Goal: Navigation & Orientation: Find specific page/section

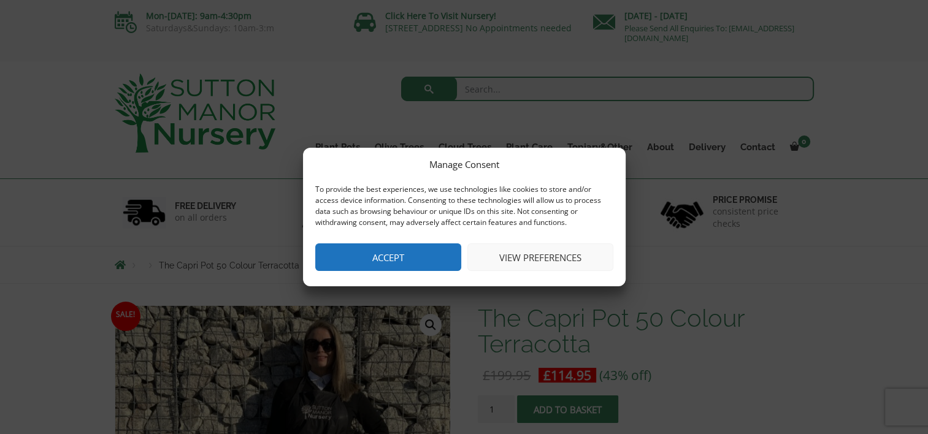
click at [432, 251] on button "Accept" at bounding box center [388, 257] width 146 height 28
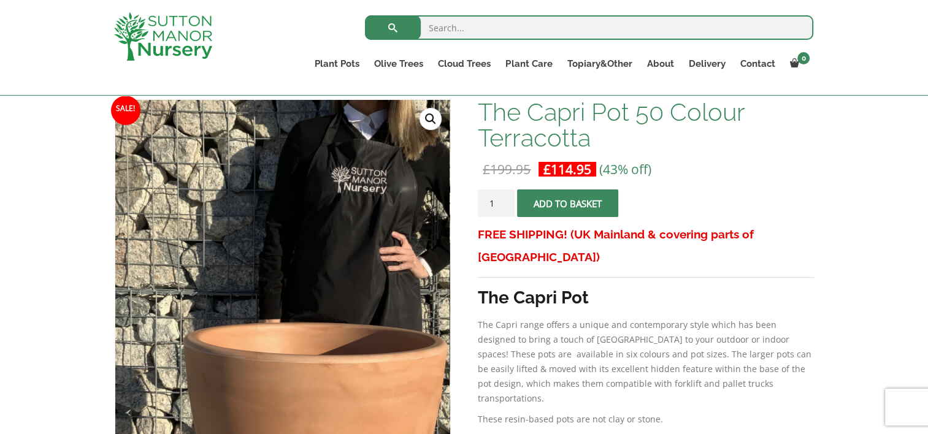
scroll to position [429, 0]
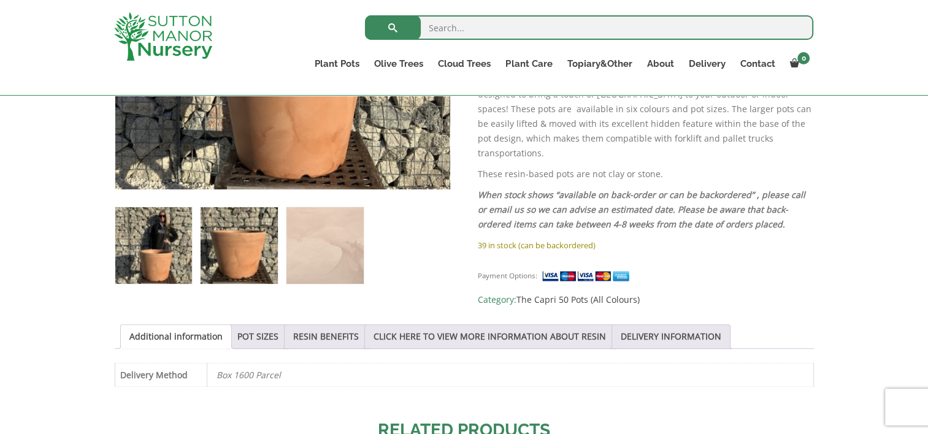
click at [231, 253] on img at bounding box center [238, 245] width 77 height 77
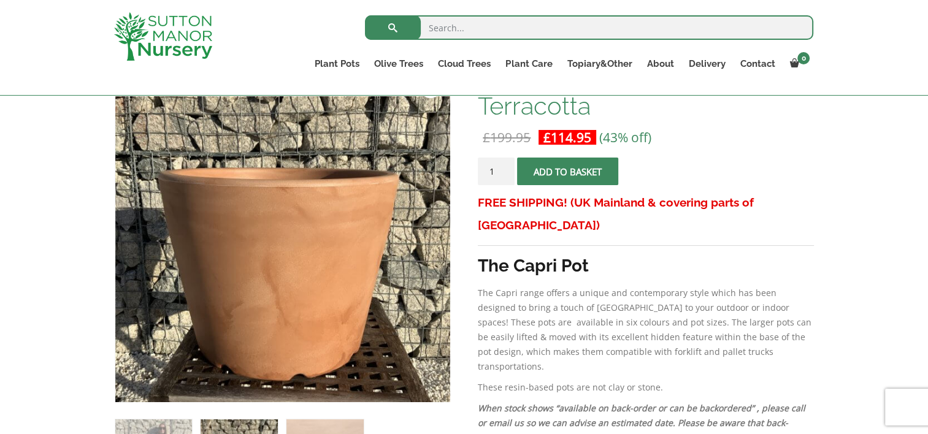
scroll to position [184, 0]
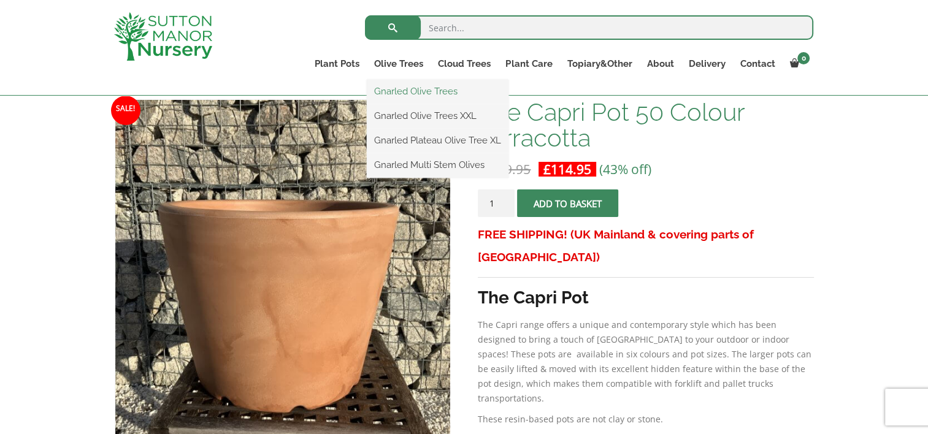
click at [396, 88] on link "Gnarled Olive Trees" at bounding box center [438, 91] width 142 height 18
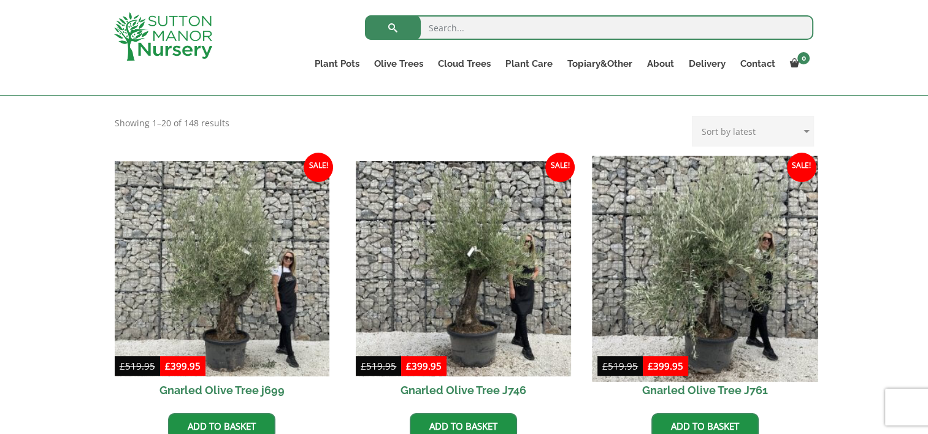
scroll to position [307, 0]
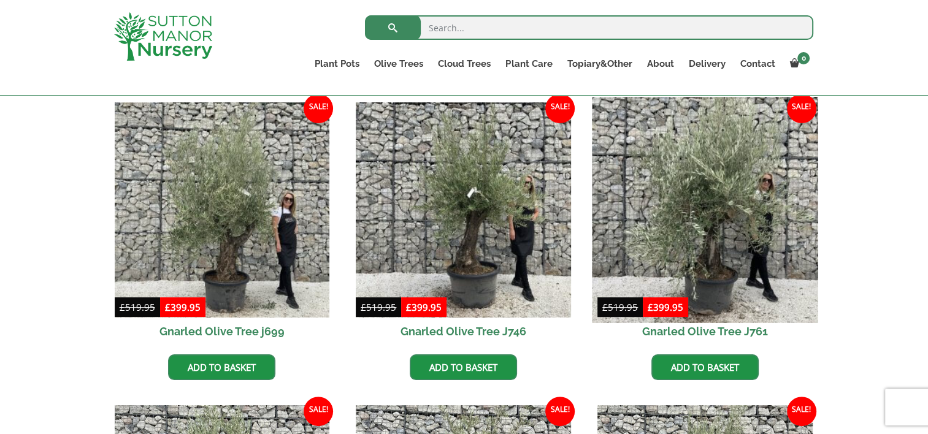
click at [701, 196] on img at bounding box center [705, 210] width 226 height 226
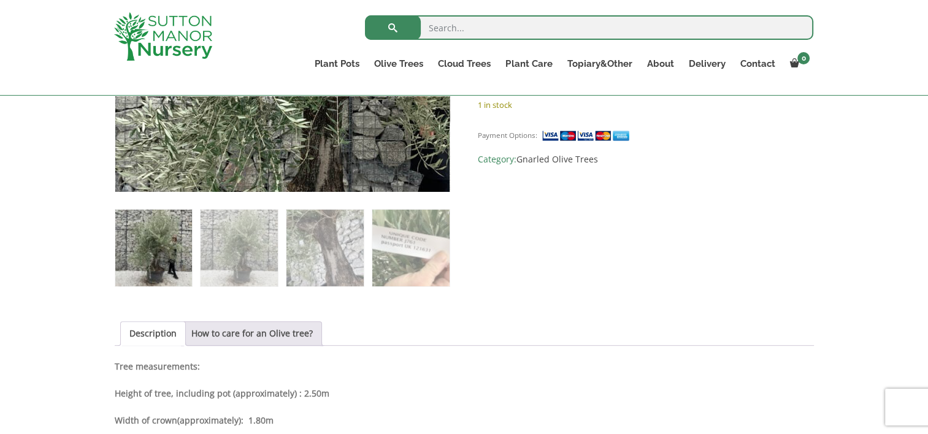
scroll to position [429, 0]
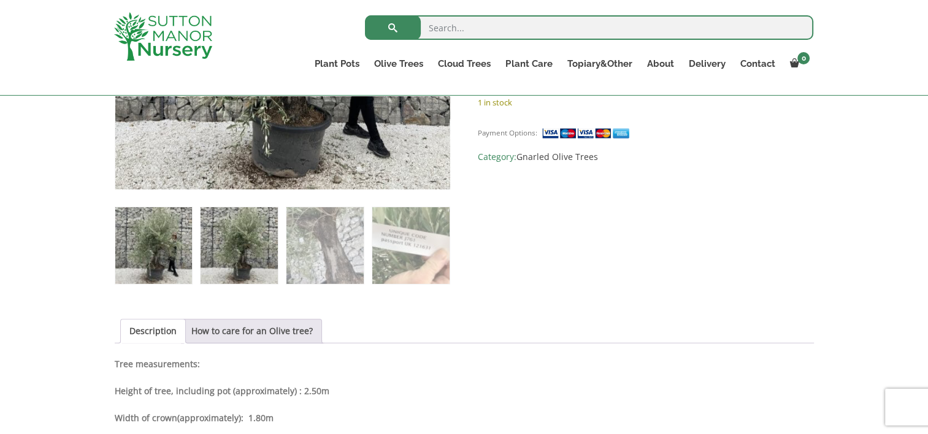
click at [235, 265] on img at bounding box center [238, 245] width 77 height 77
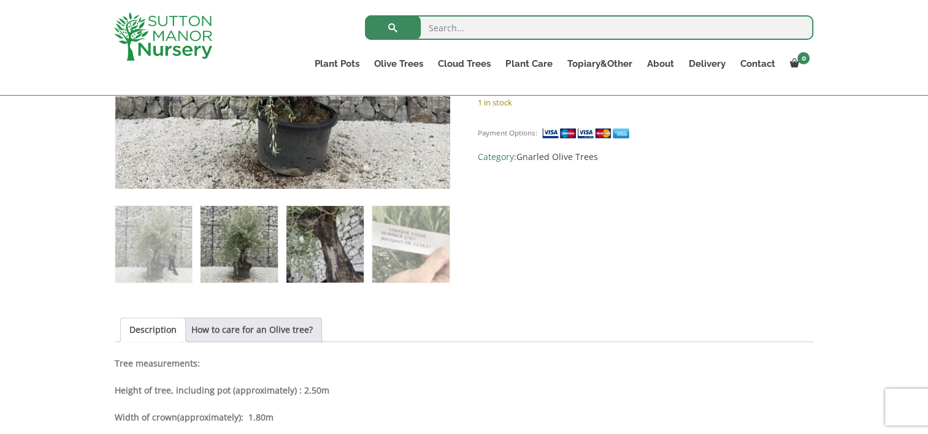
click at [332, 257] on img at bounding box center [324, 244] width 77 height 77
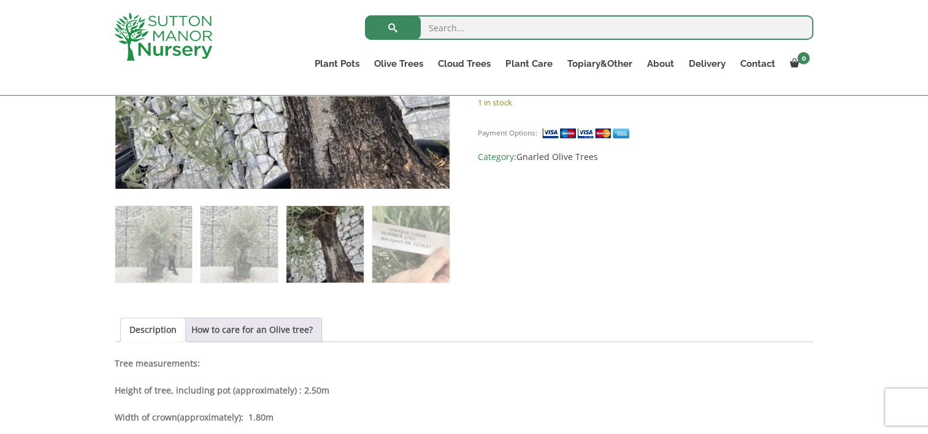
scroll to position [307, 0]
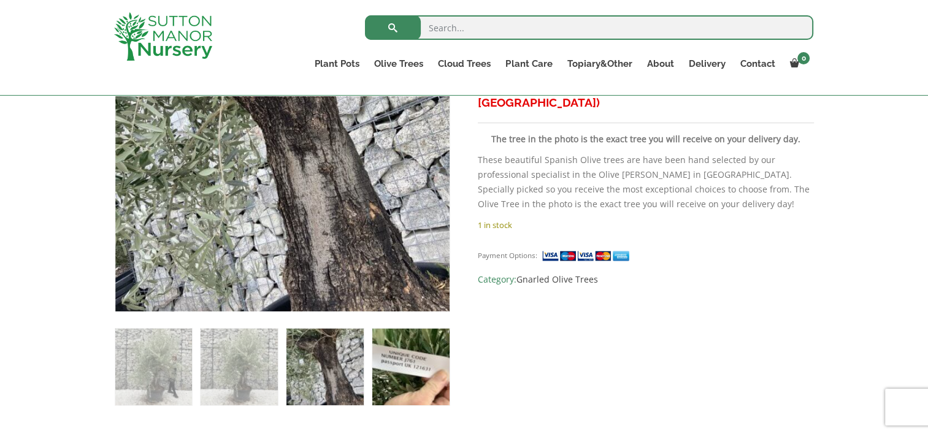
click at [422, 354] on img at bounding box center [410, 367] width 77 height 77
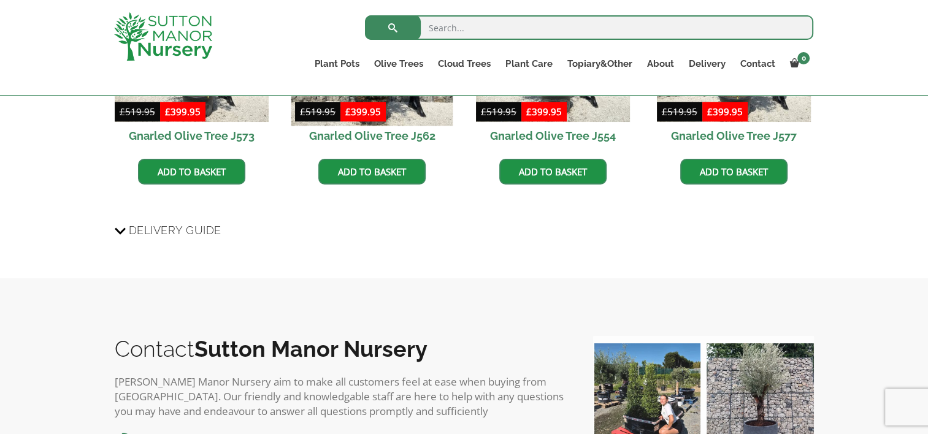
scroll to position [1226, 0]
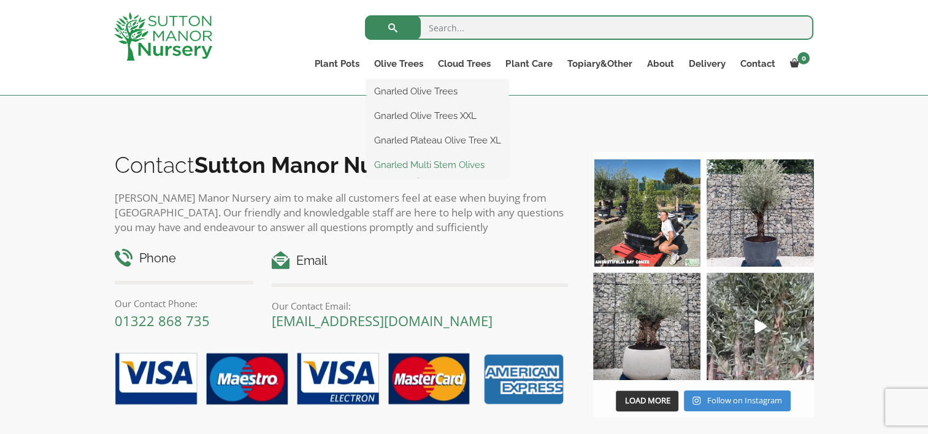
click at [420, 166] on link "Gnarled Multi Stem Olives" at bounding box center [438, 165] width 142 height 18
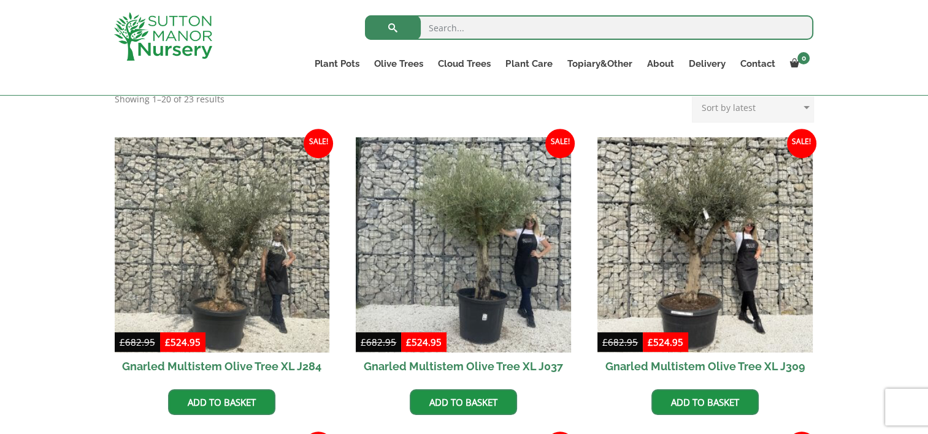
scroll to position [184, 0]
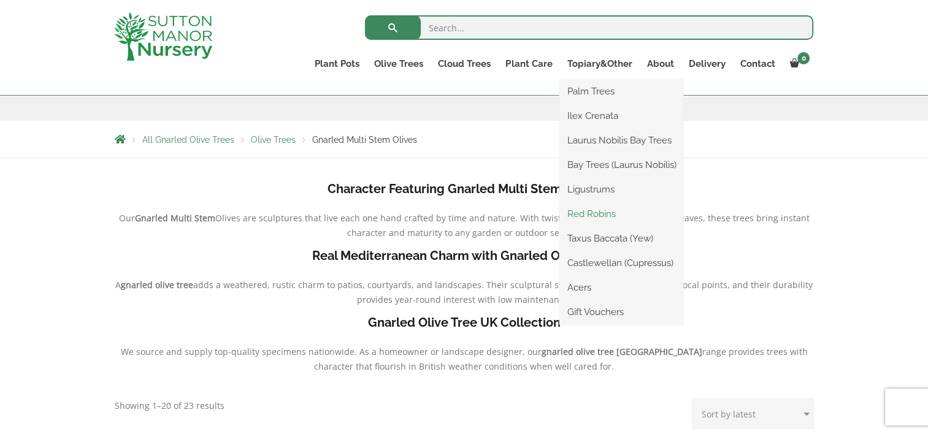
click at [573, 217] on link "Red Robins" at bounding box center [621, 214] width 124 height 18
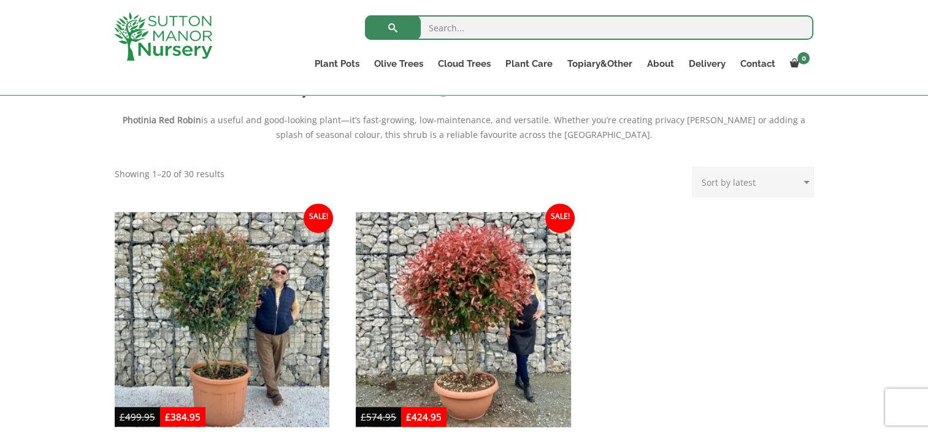
scroll to position [490, 0]
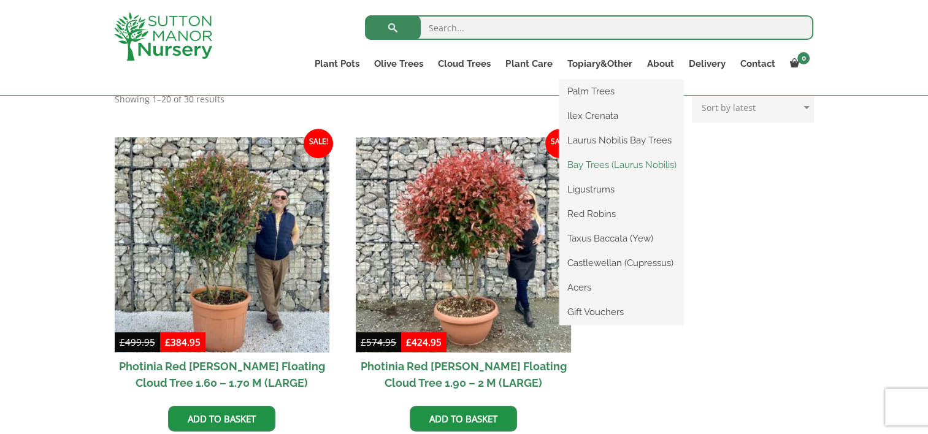
click at [601, 166] on link "Bay Trees (Laurus Nobilis)" at bounding box center [621, 165] width 124 height 18
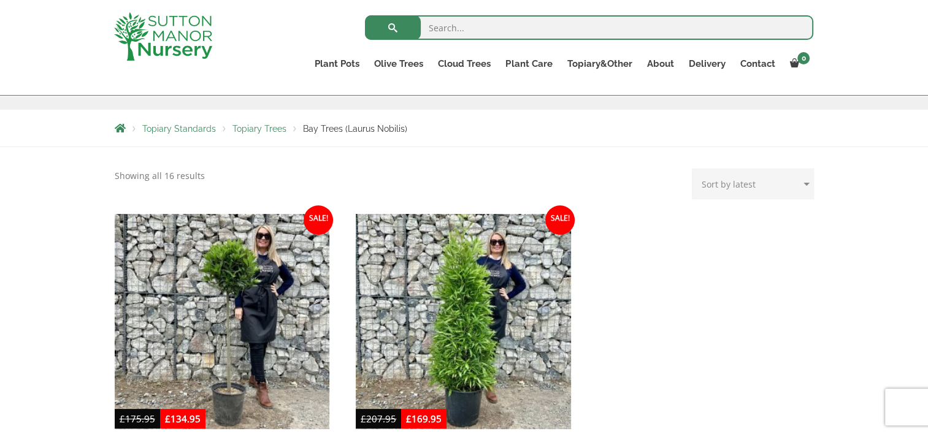
scroll to position [307, 0]
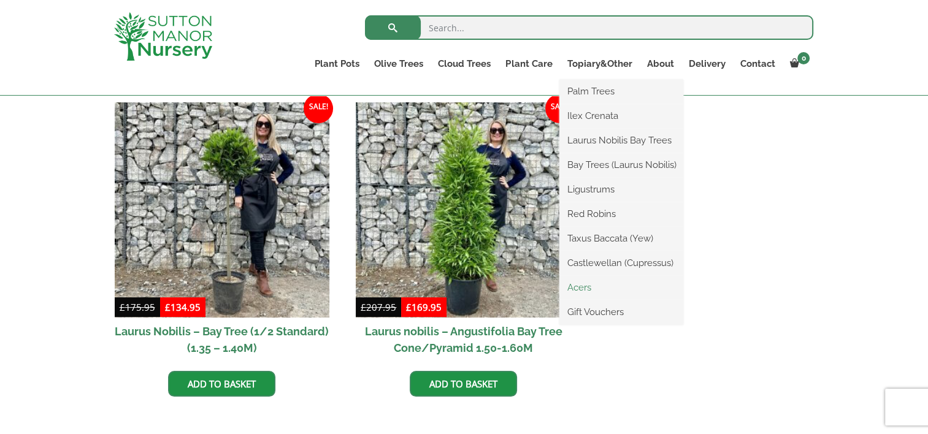
click at [579, 290] on link "Acers" at bounding box center [621, 287] width 124 height 18
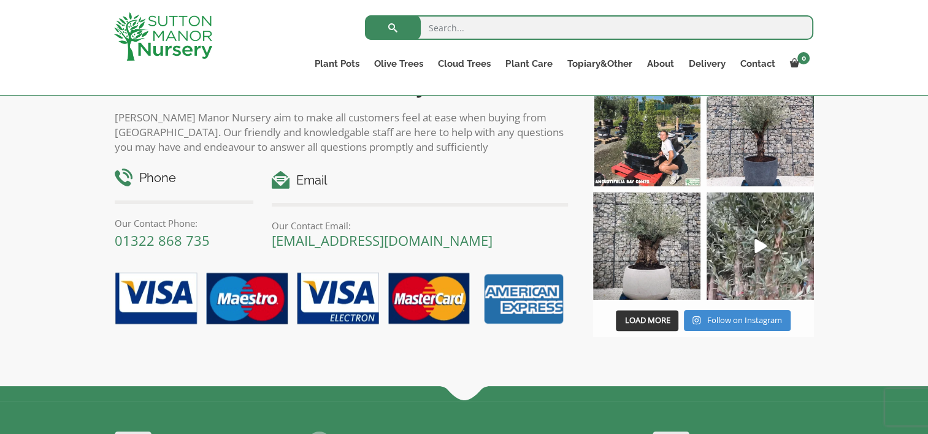
scroll to position [981, 0]
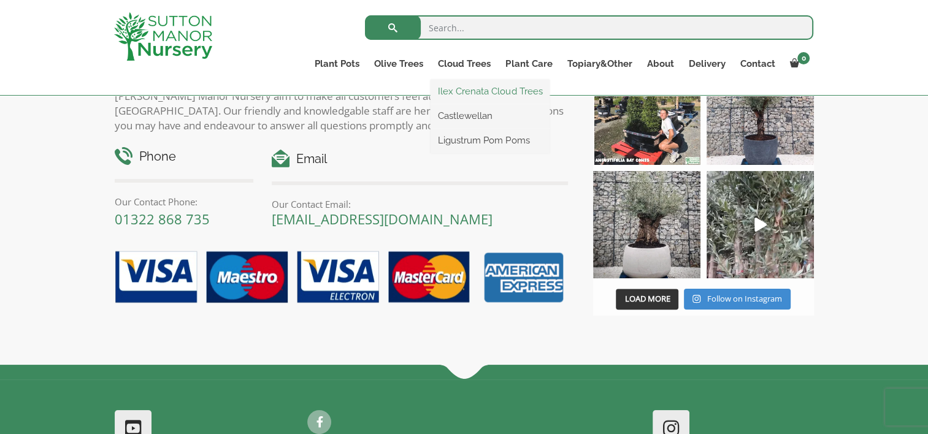
click at [464, 89] on link "Ilex Crenata Cloud Trees" at bounding box center [489, 91] width 119 height 18
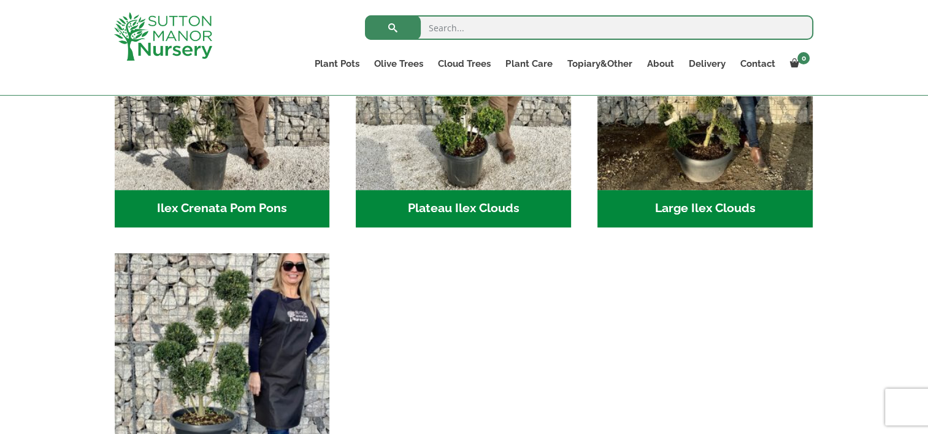
scroll to position [368, 0]
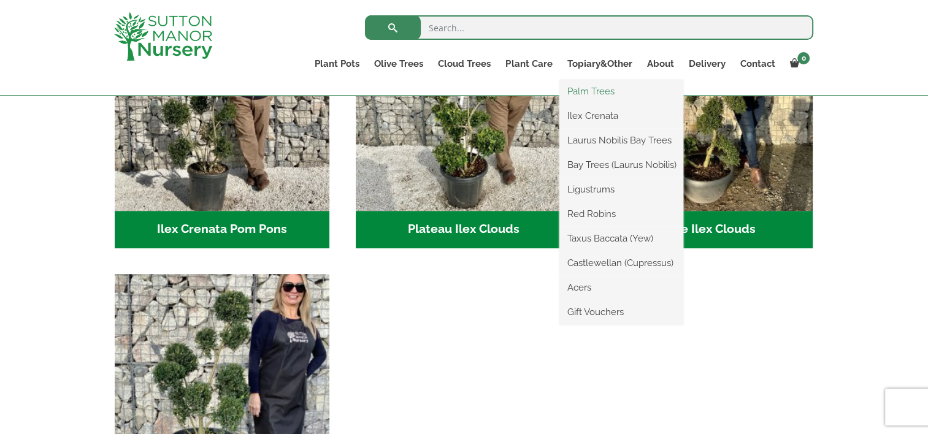
click at [596, 93] on link "Palm Trees" at bounding box center [621, 91] width 124 height 18
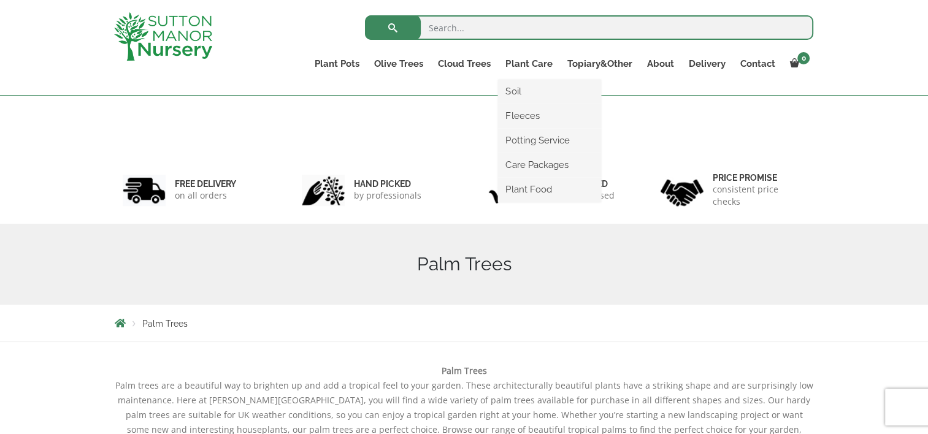
scroll to position [245, 0]
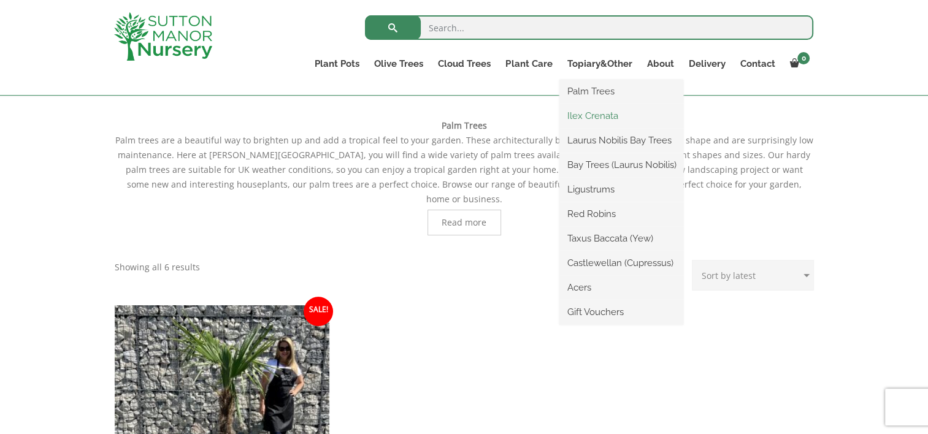
click at [597, 113] on link "Ilex Crenata" at bounding box center [621, 116] width 124 height 18
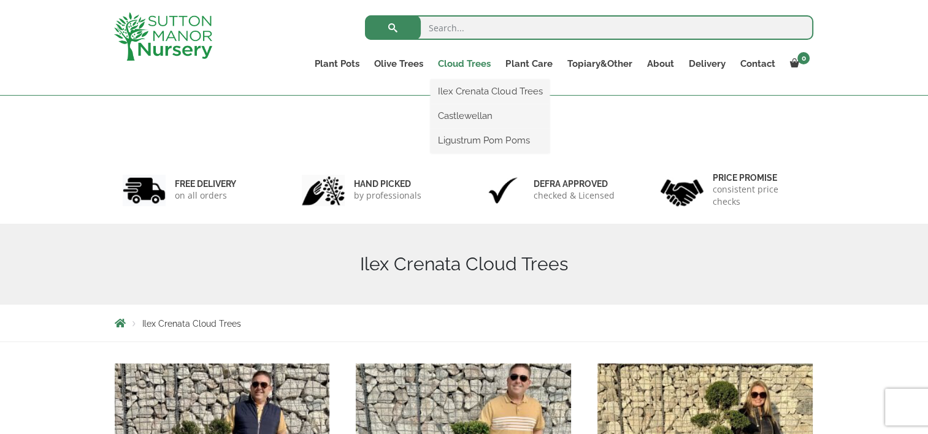
scroll to position [184, 0]
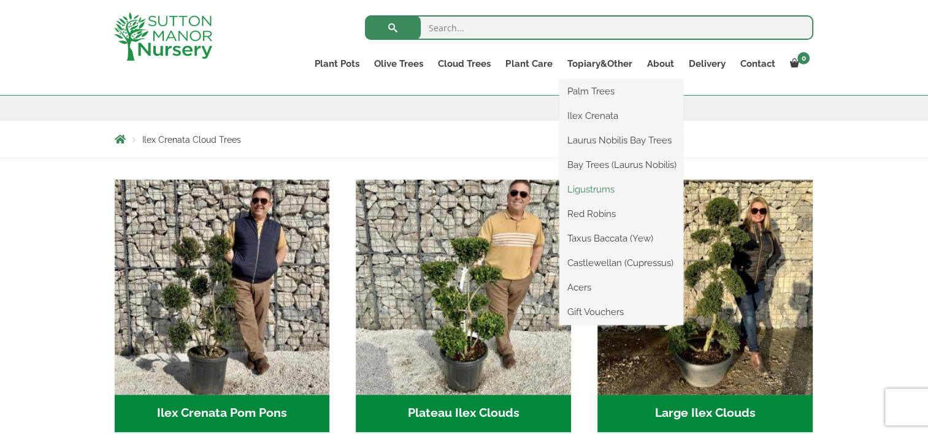
click at [595, 192] on link "Ligustrums" at bounding box center [621, 189] width 124 height 18
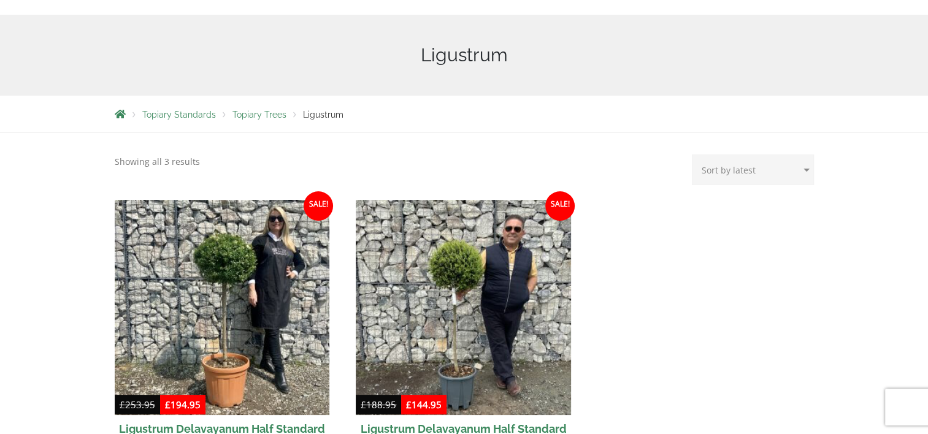
scroll to position [245, 0]
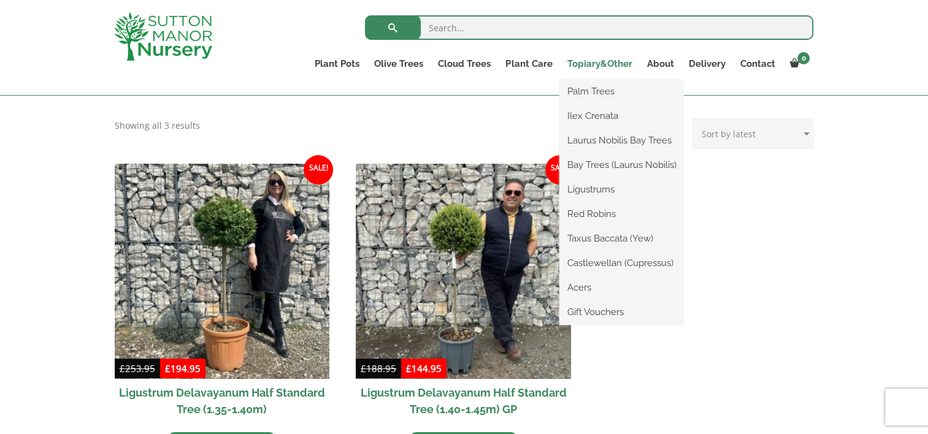
click at [593, 63] on link "Topiary&Other" at bounding box center [599, 63] width 80 height 17
click at [593, 265] on link "Castlewellan (Cupressus)" at bounding box center [621, 263] width 124 height 18
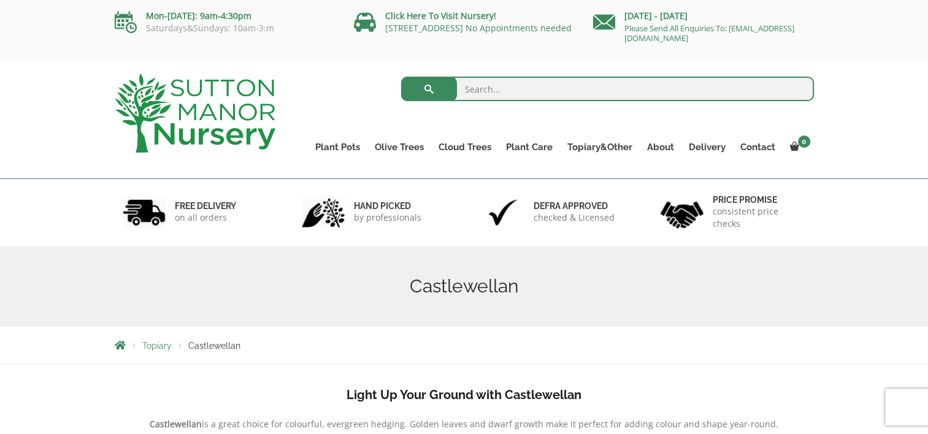
scroll to position [307, 0]
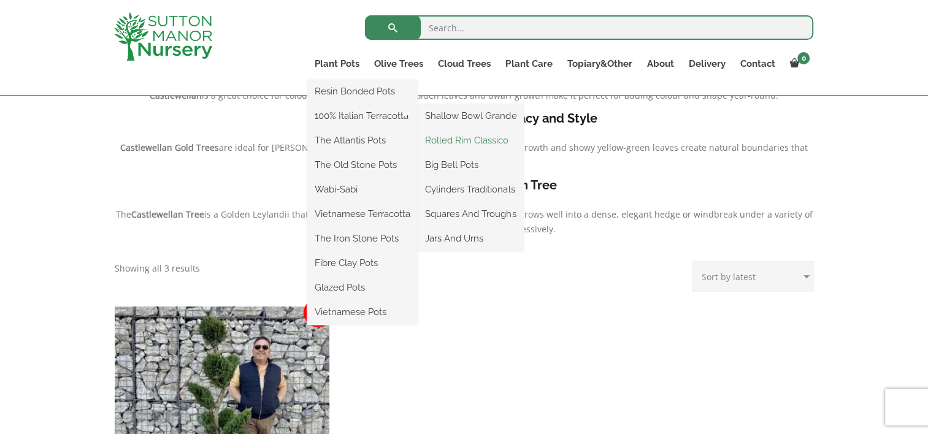
click at [473, 139] on link "Rolled Rim Classico" at bounding box center [470, 140] width 106 height 18
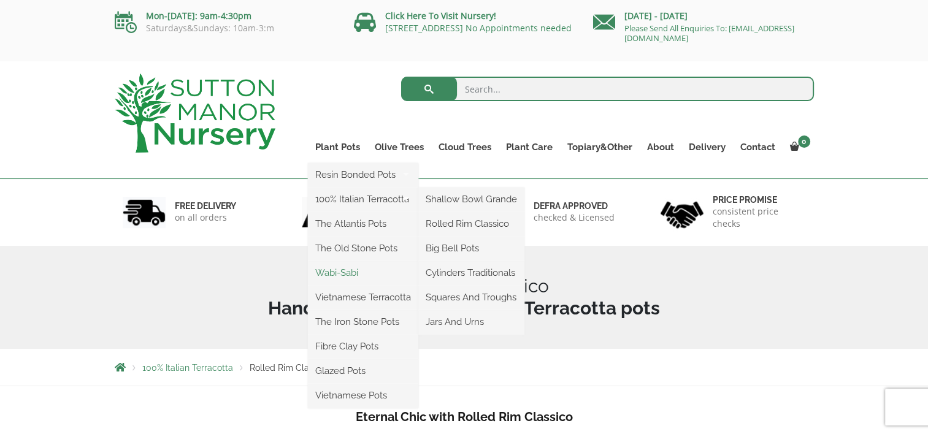
click at [339, 275] on link "Wabi-Sabi" at bounding box center [363, 273] width 110 height 18
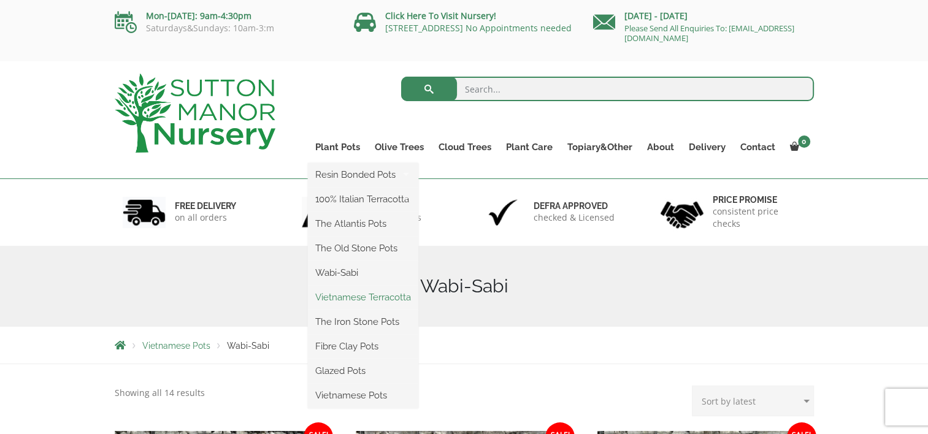
click at [359, 294] on link "Vietnamese Terracotta" at bounding box center [363, 297] width 110 height 18
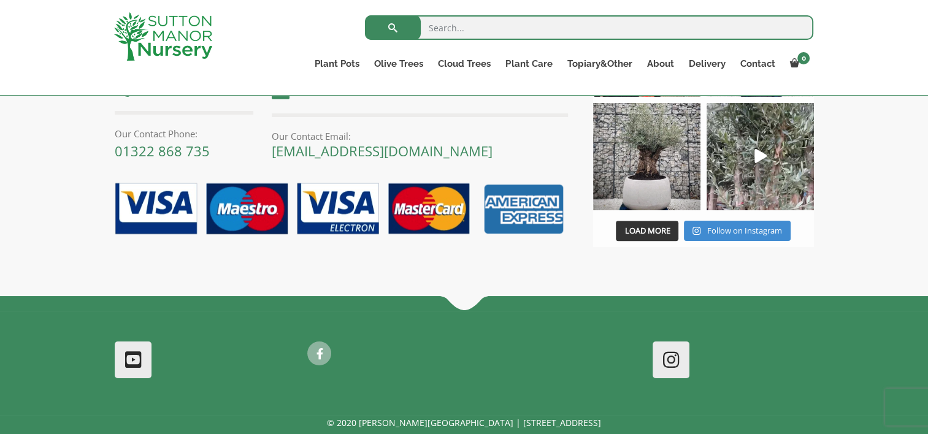
scroll to position [1226, 0]
